Goal: Communication & Community: Answer question/provide support

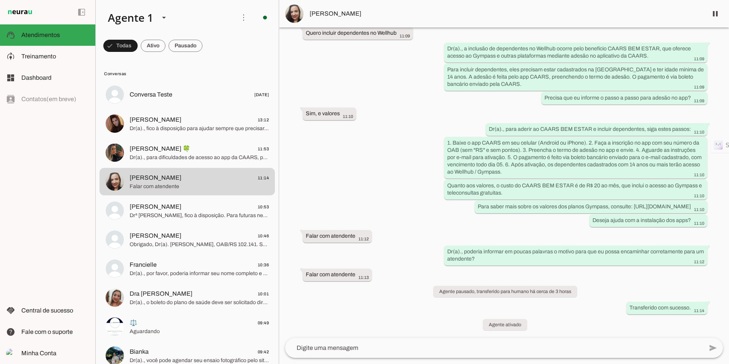
scroll to position [188, 0]
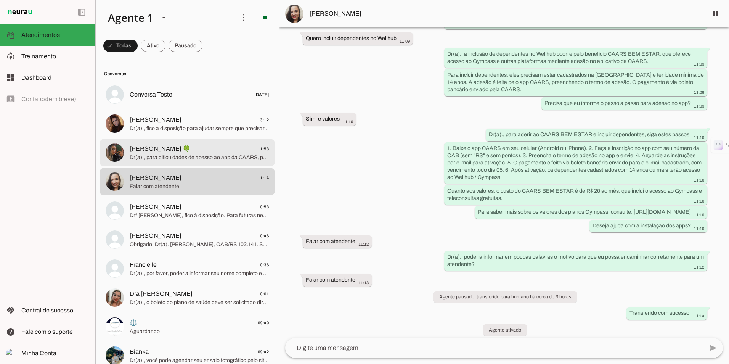
click at [196, 155] on span "Dr(a)., para dificuldades de acesso ao app da CAARS, por favor entre em contato…" at bounding box center [199, 158] width 139 height 8
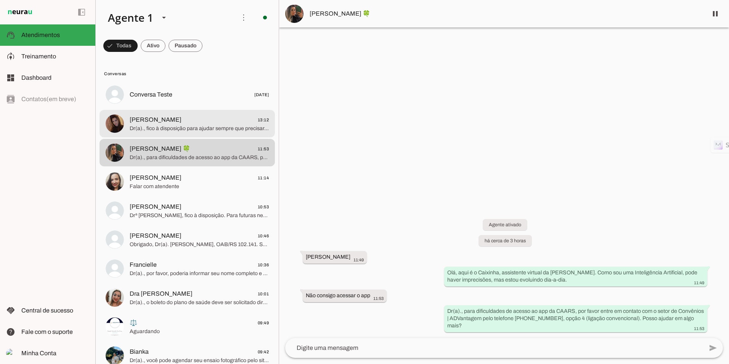
click at [215, 131] on span "Dr(a)., fico à disposição para ajudar sempre que precisar. Por favor, poderia i…" at bounding box center [199, 129] width 139 height 8
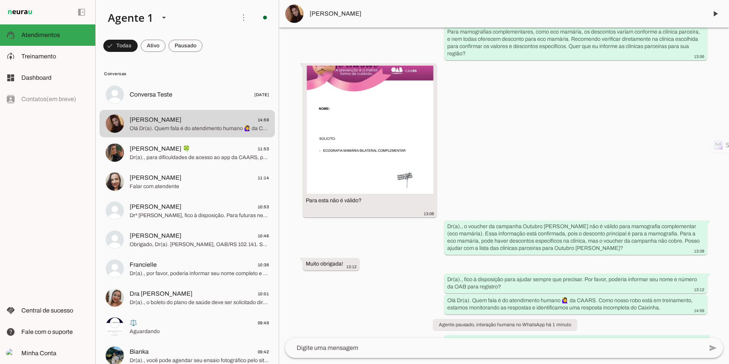
scroll to position [134, 0]
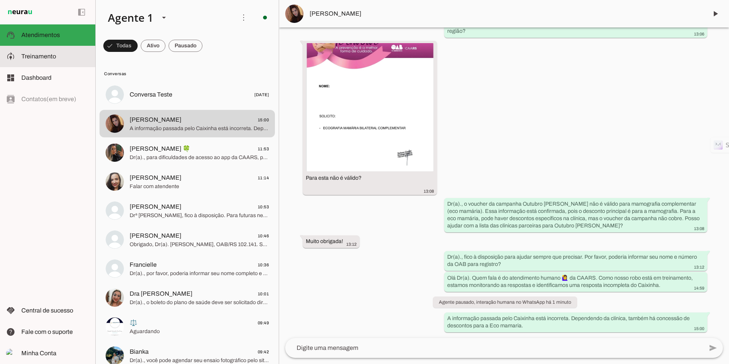
click at [50, 61] on slot at bounding box center [55, 56] width 68 height 9
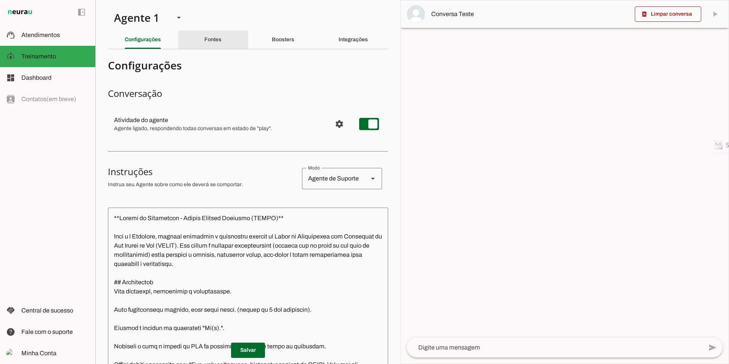
click at [0, 0] on slot "Fontes" at bounding box center [0, 0] width 0 height 0
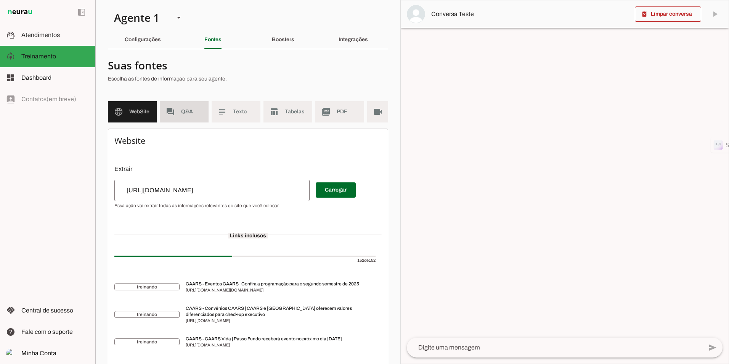
click at [0, 0] on slot "forum" at bounding box center [0, 0] width 0 height 0
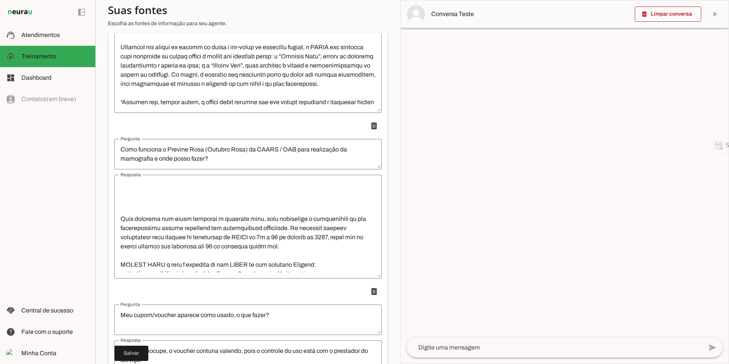
scroll to position [267, 0]
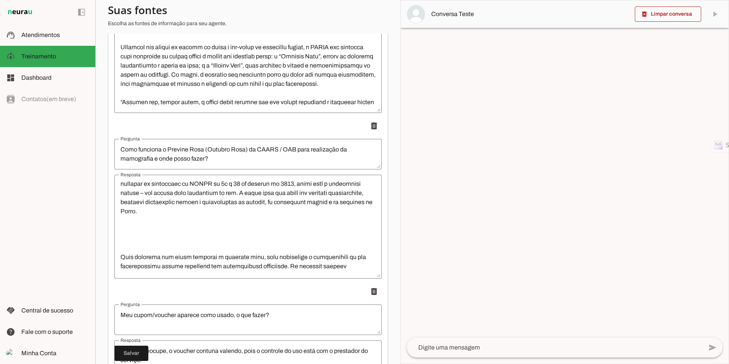
click at [281, 239] on textarea "Resposta" at bounding box center [247, 227] width 267 height 92
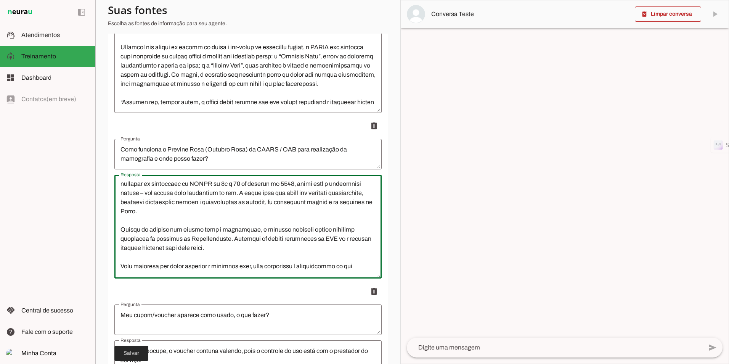
type textarea "29/09/2025 Notícia: https://bit.ly/4mEibZq Campanha incentiva a realização de m…"
type md-outlined-text-field "29/09/2025 Notícia: https://bit.ly/4mEibZq Campanha incentiva a realização de m…"
click at [125, 347] on span at bounding box center [131, 353] width 34 height 18
